Goal: Information Seeking & Learning: Check status

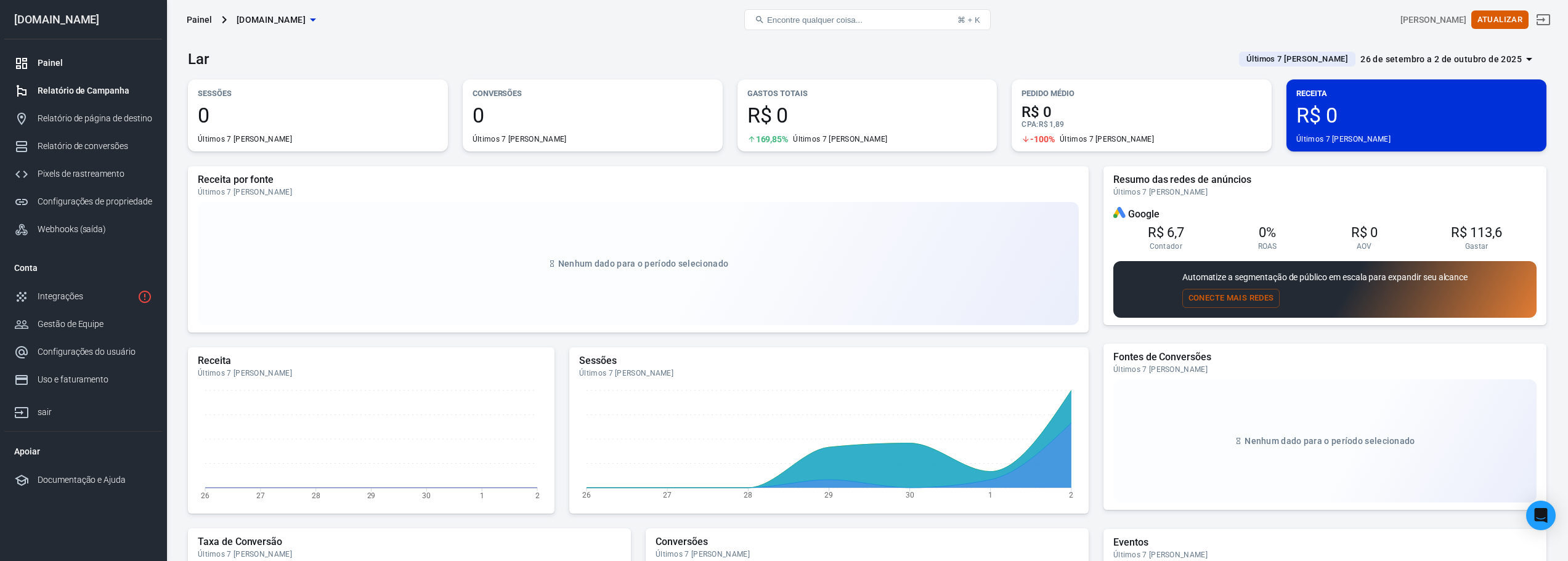
click at [82, 93] on font "Relatório de Campanha" at bounding box center [84, 90] width 92 height 10
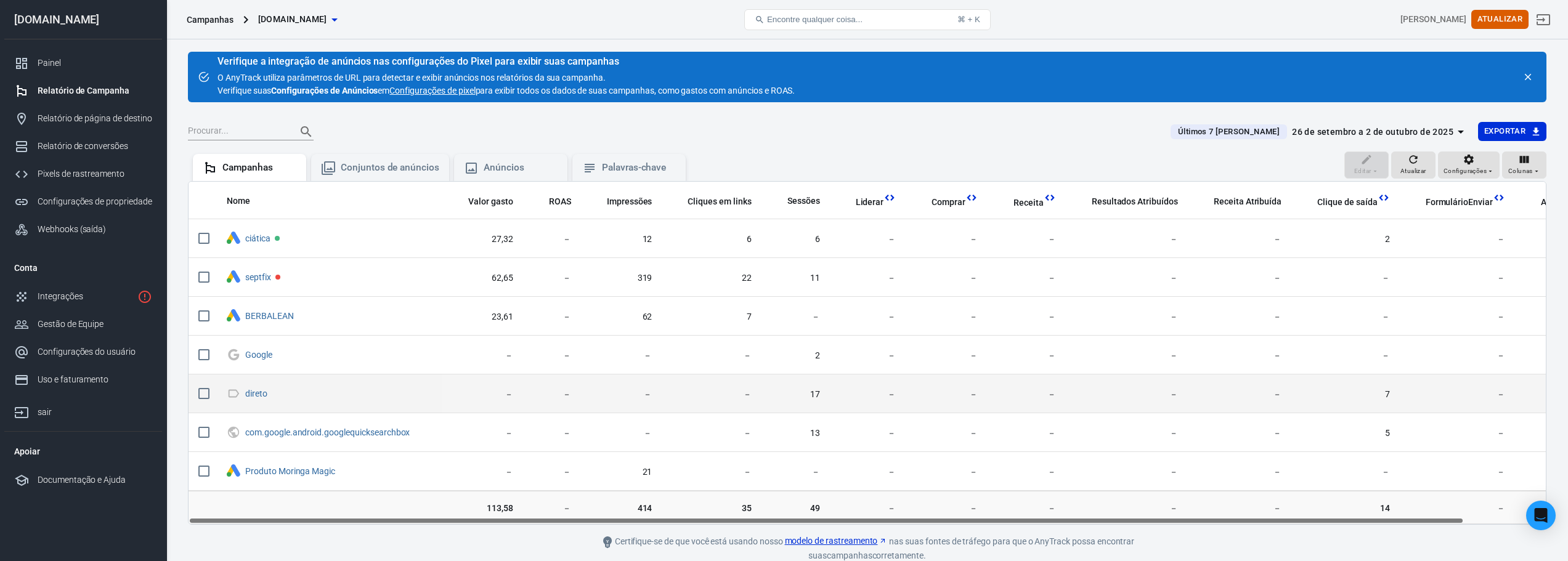
scroll to position [54, 0]
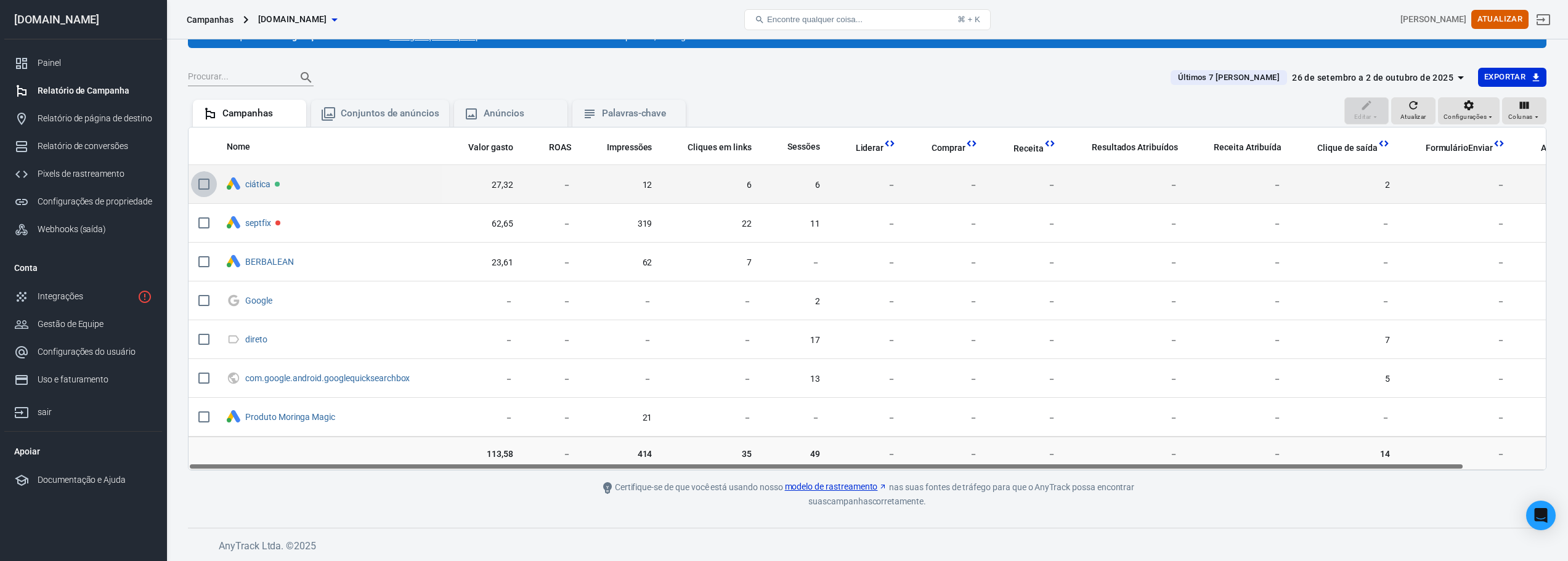
click at [202, 183] on input "conteúdo rolável" at bounding box center [203, 183] width 26 height 26
checkbox input "true"
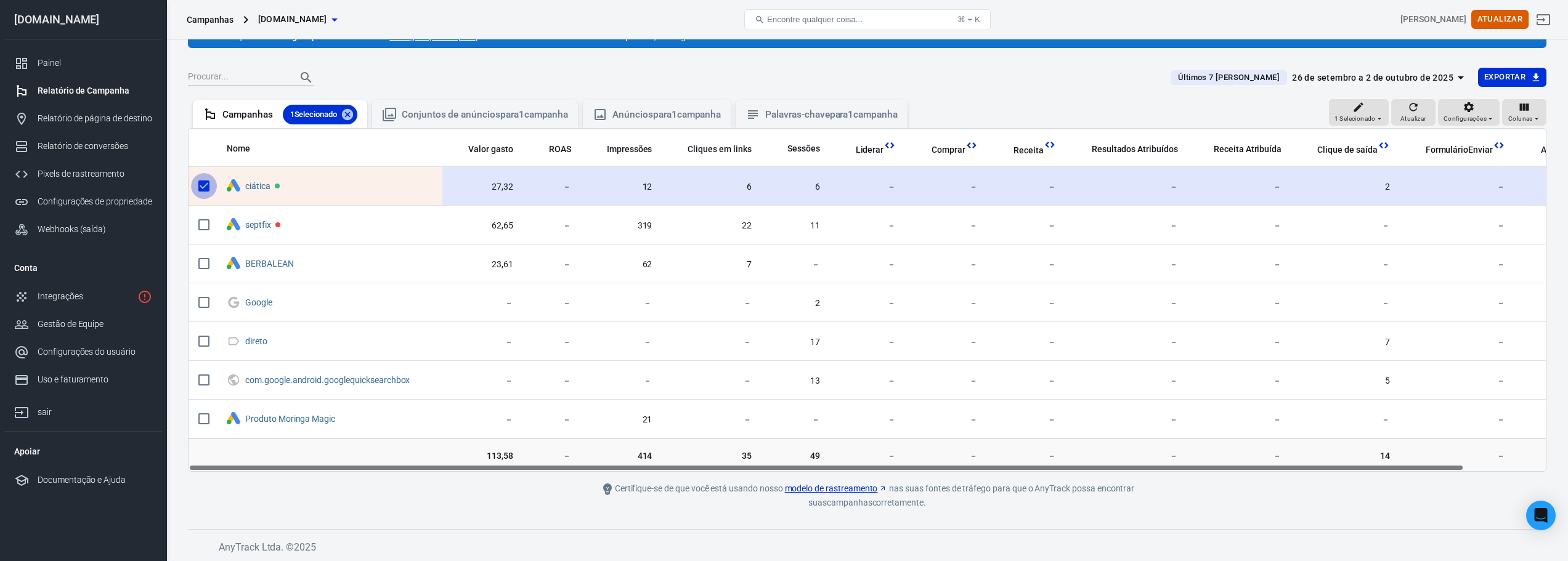
click at [202, 183] on input "conteúdo rolável" at bounding box center [203, 185] width 26 height 26
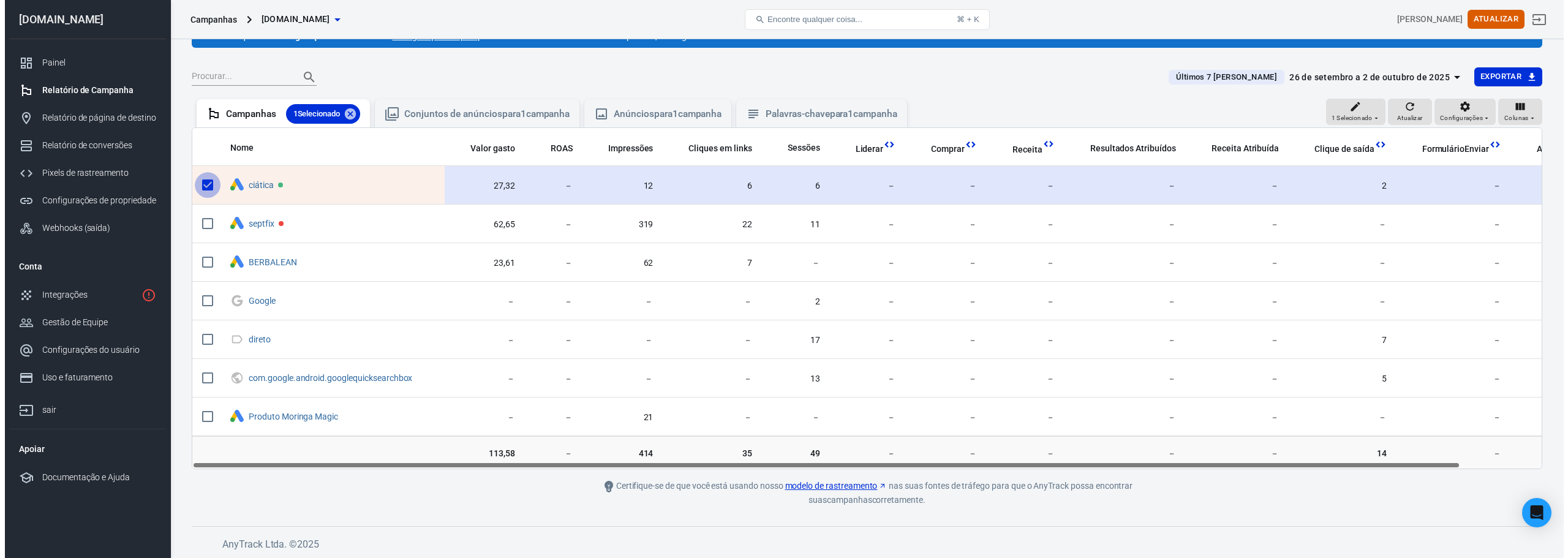
scroll to position [0, 0]
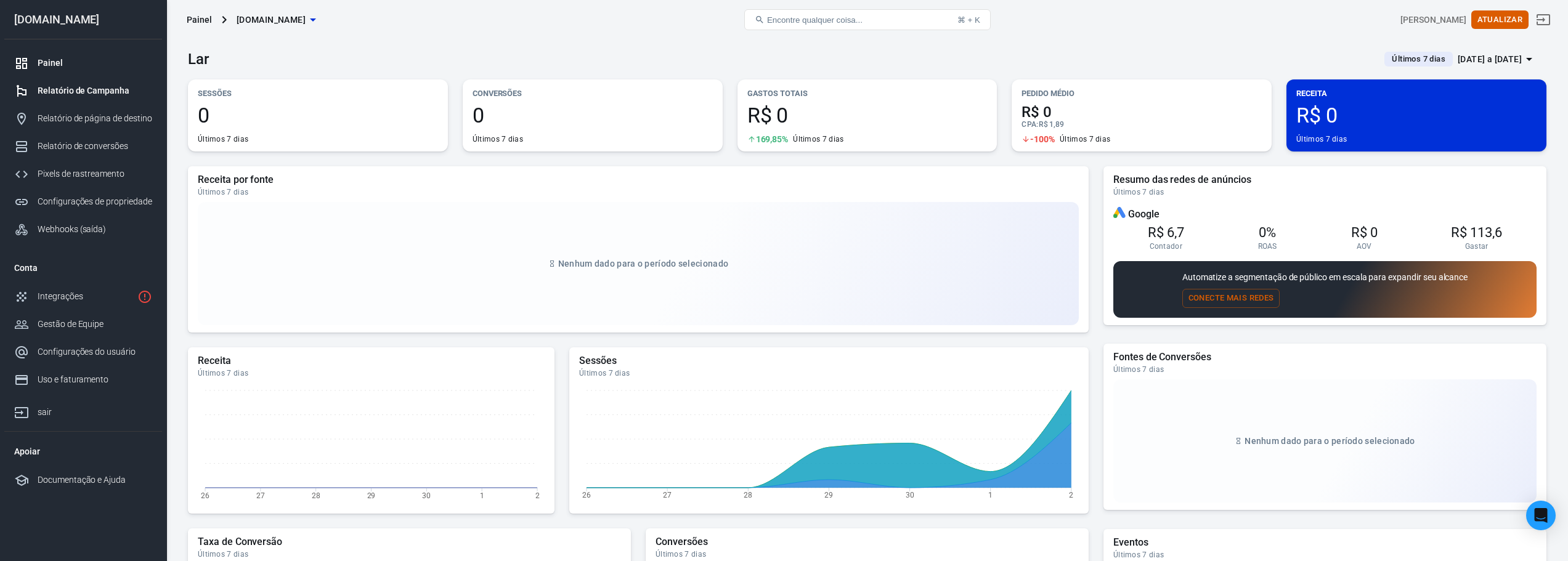
click at [106, 94] on font "Relatório de Campanha" at bounding box center [84, 90] width 92 height 10
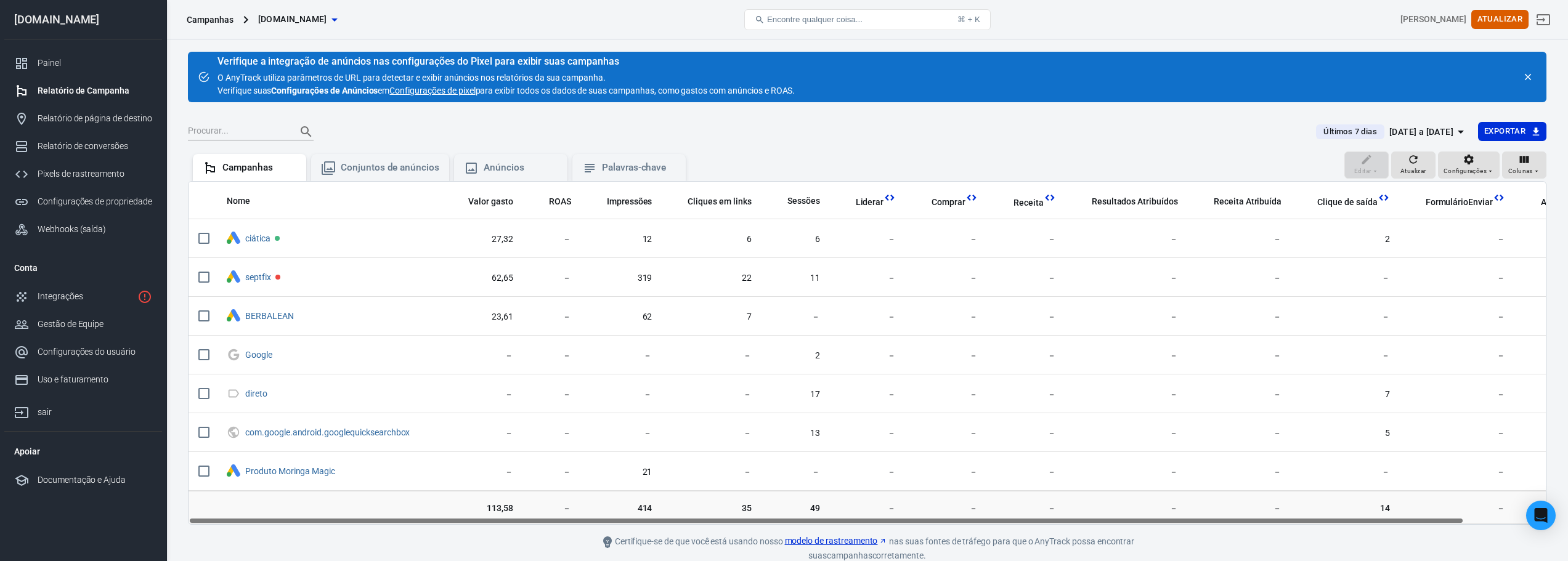
drag, startPoint x: 1357, startPoint y: 521, endPoint x: 1306, endPoint y: 512, distance: 51.8
click at [1306, 512] on div "[GEOGRAPHIC_DATA] ROAS Impressões Cliques em links Sessões Liderar Comprar Rece…" at bounding box center [867, 353] width 1358 height 344
click at [402, 165] on font "Conjuntos de anúncios" at bounding box center [390, 167] width 99 height 11
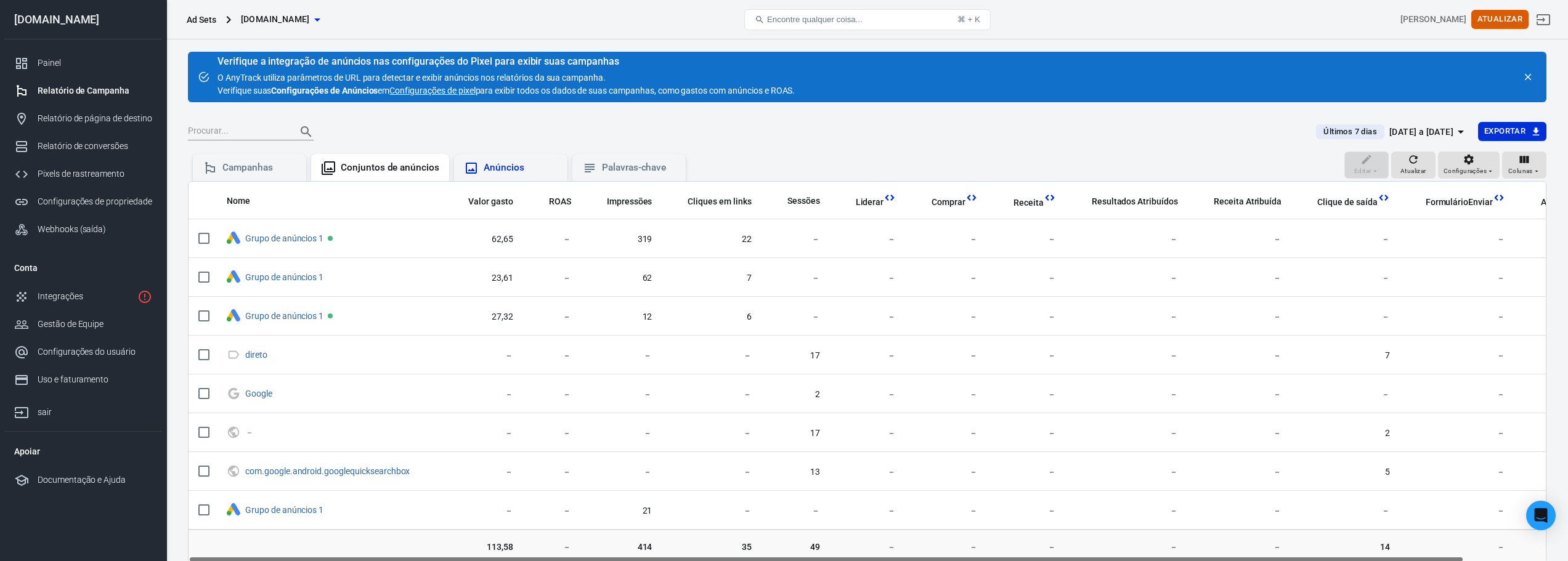
click at [524, 168] on div "Anúncios" at bounding box center [520, 168] width 74 height 13
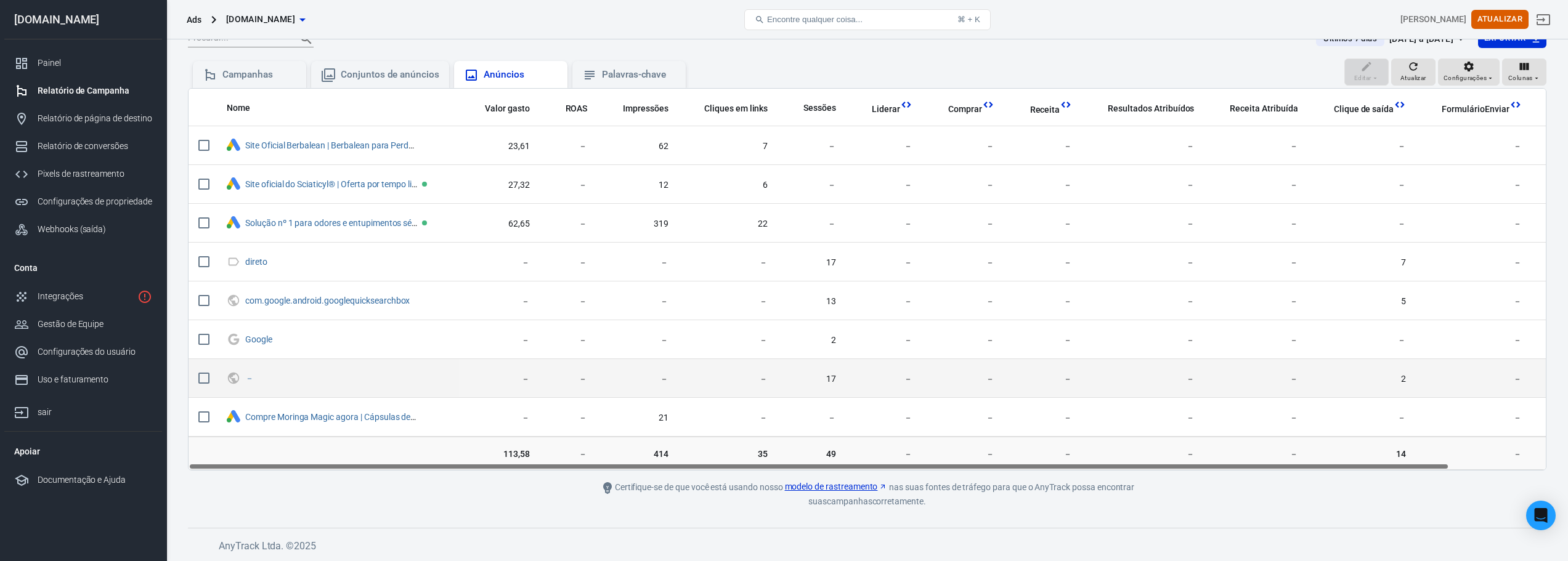
scroll to position [31, 0]
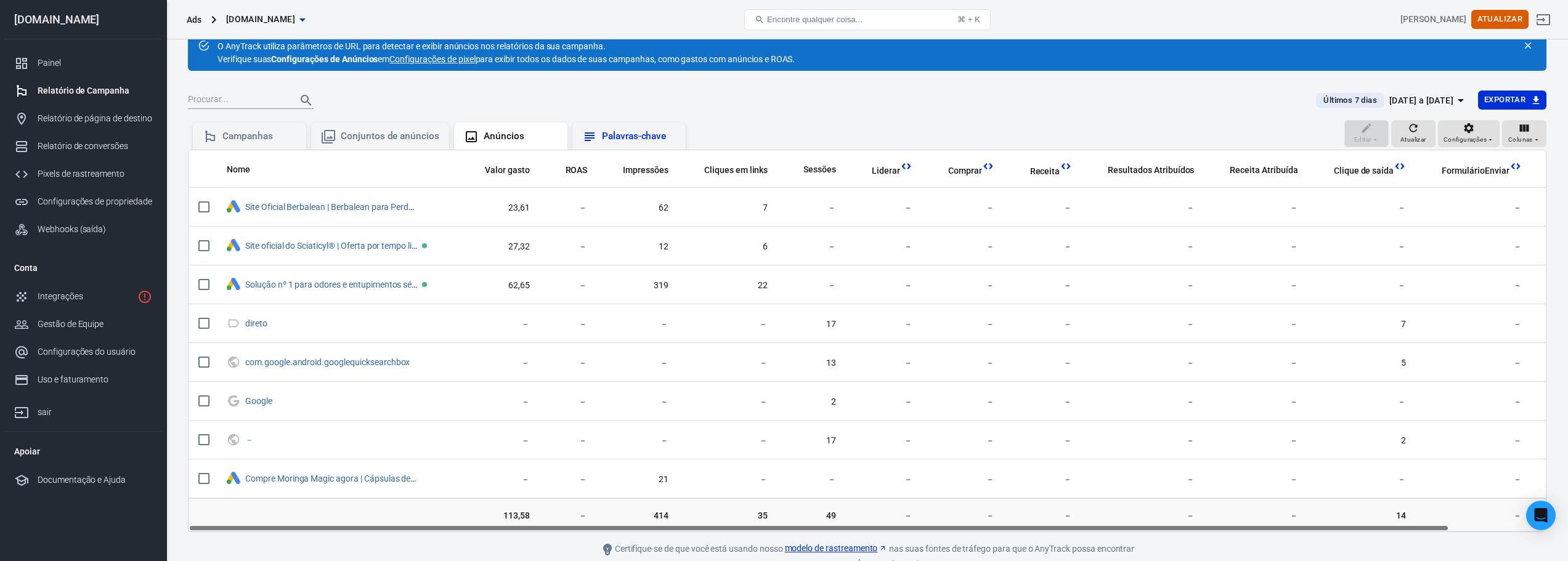
click at [665, 132] on div "Palavras-chave" at bounding box center [639, 137] width 74 height 13
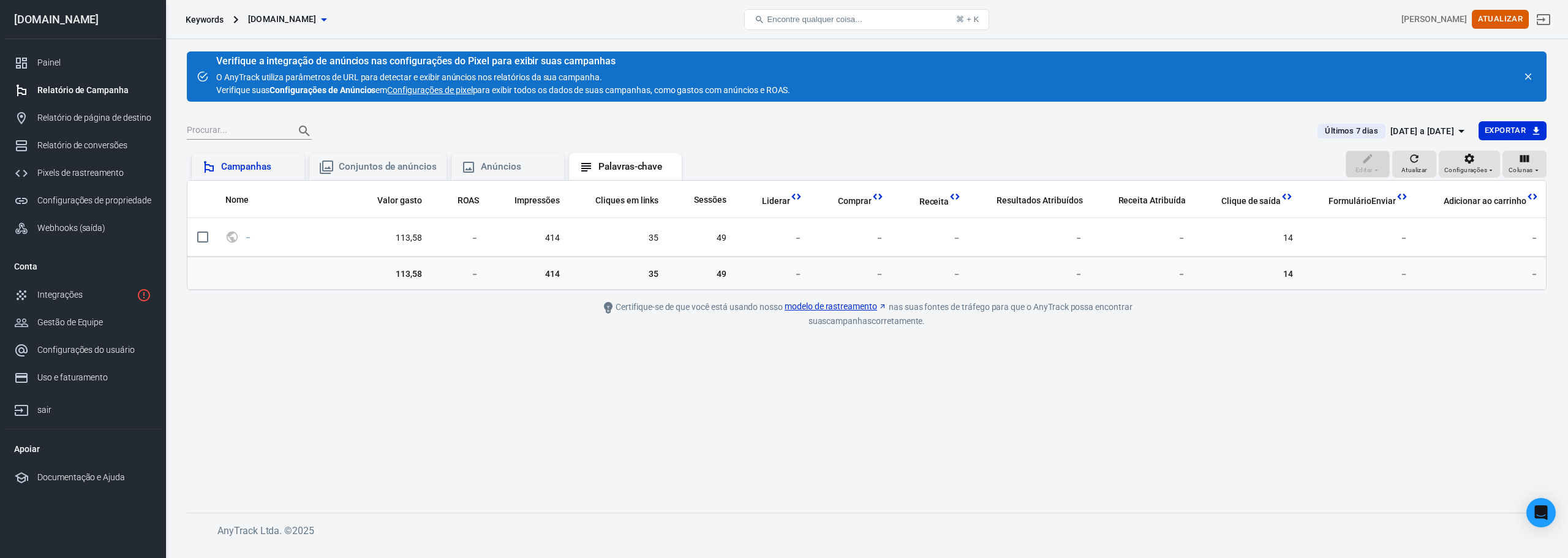
click at [237, 167] on font "Campanhas" at bounding box center [246, 166] width 50 height 11
